Goal: Find contact information: Find contact information

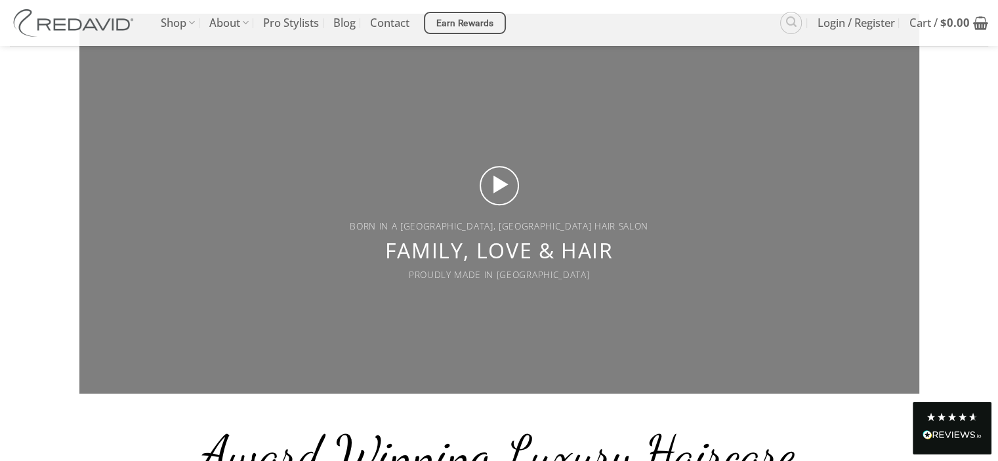
scroll to position [3210, 0]
click at [117, 25] on img at bounding box center [75, 23] width 131 height 28
